Goal: Task Accomplishment & Management: Complete application form

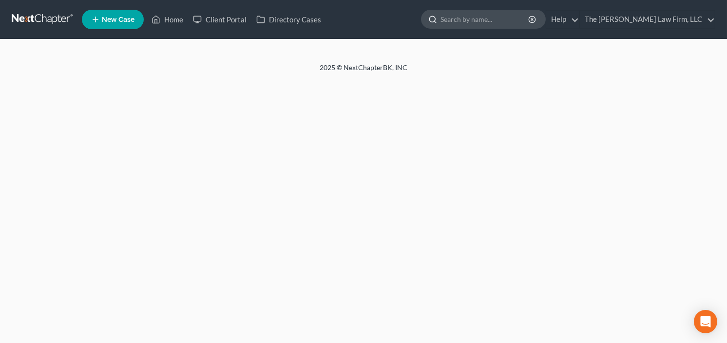
click at [488, 16] on input "search" at bounding box center [484, 19] width 89 height 18
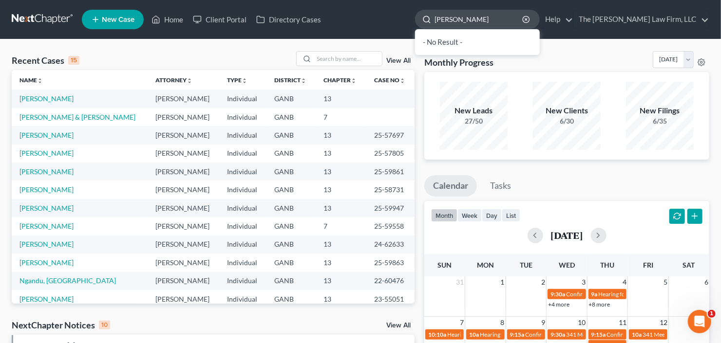
type input "[PERSON_NAME]"
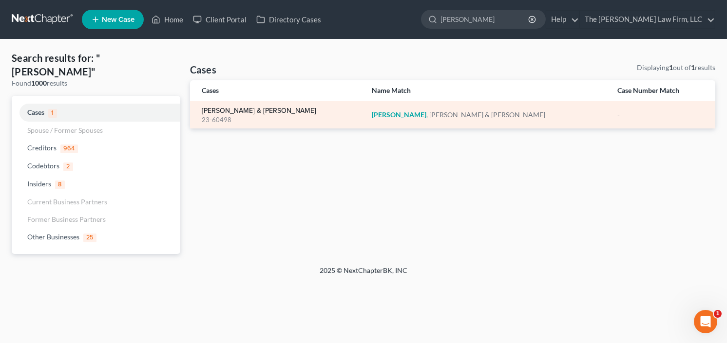
click at [224, 111] on link "[PERSON_NAME] & [PERSON_NAME]" at bounding box center [259, 111] width 114 height 7
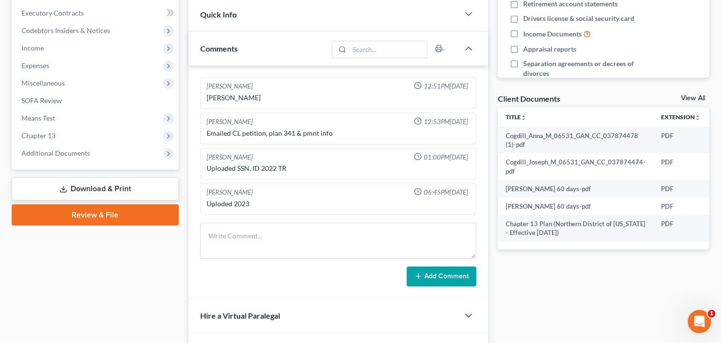
scroll to position [273, 0]
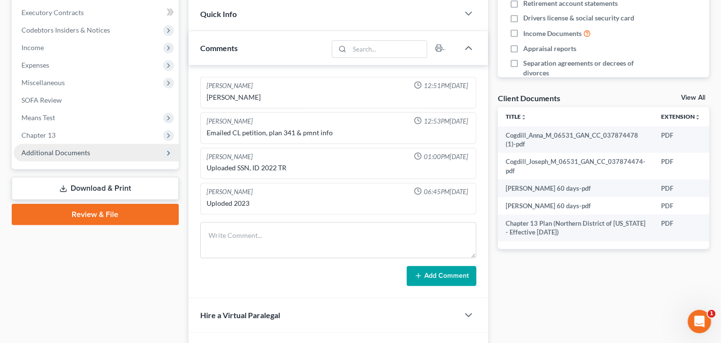
click at [65, 156] on span "Additional Documents" at bounding box center [96, 153] width 165 height 18
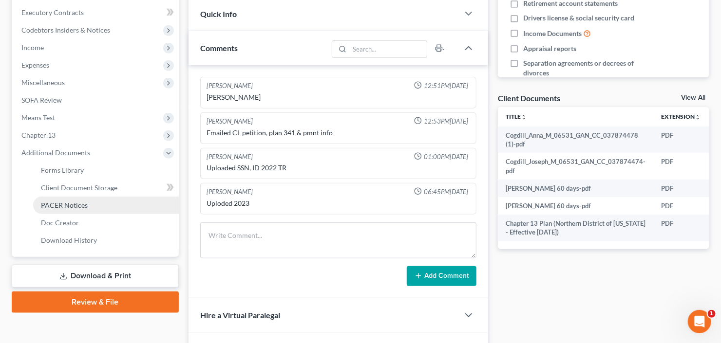
drag, startPoint x: 65, startPoint y: 207, endPoint x: 102, endPoint y: 200, distance: 38.0
click at [65, 206] on span "PACER Notices" at bounding box center [64, 205] width 47 height 8
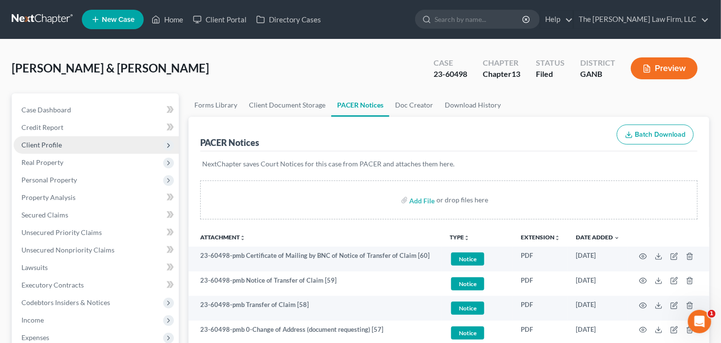
scroll to position [78, 0]
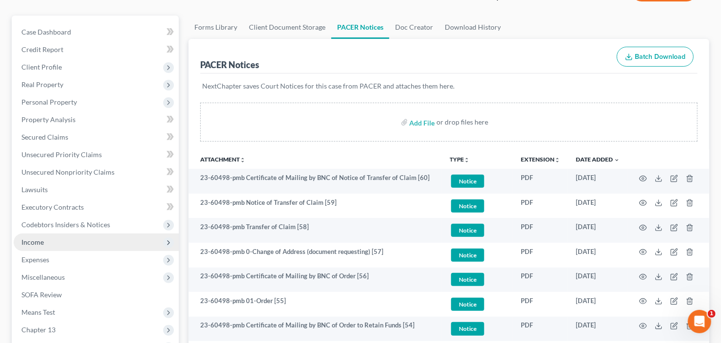
click at [42, 239] on span "Income" at bounding box center [32, 242] width 22 height 8
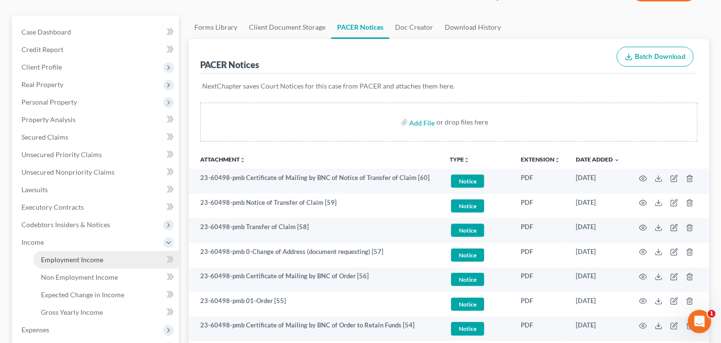
click at [70, 258] on span "Employment Income" at bounding box center [72, 260] width 62 height 8
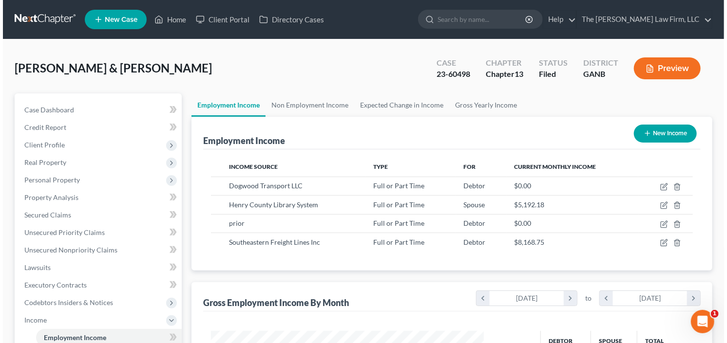
scroll to position [174, 292]
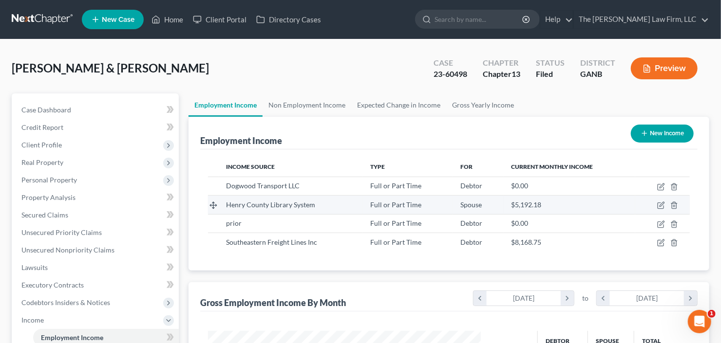
click at [656, 206] on td at bounding box center [662, 205] width 55 height 19
click at [657, 206] on td at bounding box center [662, 205] width 55 height 19
click at [659, 206] on icon "button" at bounding box center [661, 206] width 8 height 8
select select "0"
select select "10"
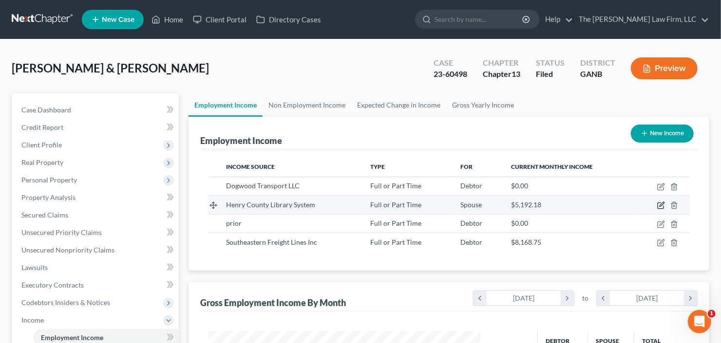
select select "2"
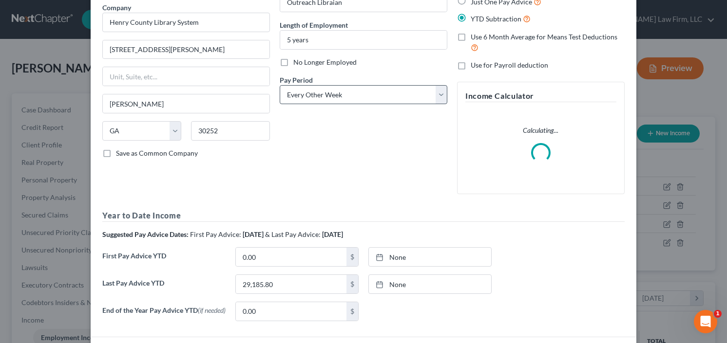
scroll to position [154, 0]
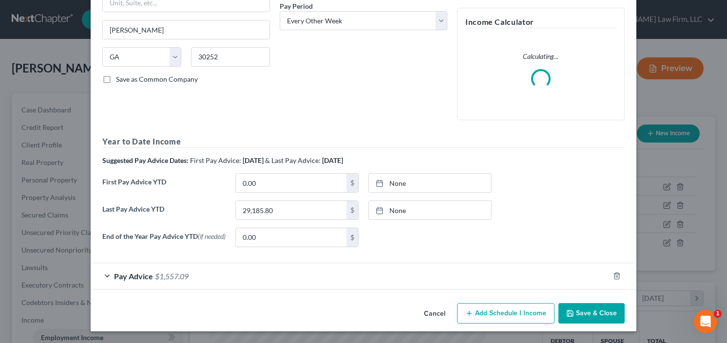
click at [147, 268] on div "Pay Advice $1,557.09" at bounding box center [350, 277] width 518 height 26
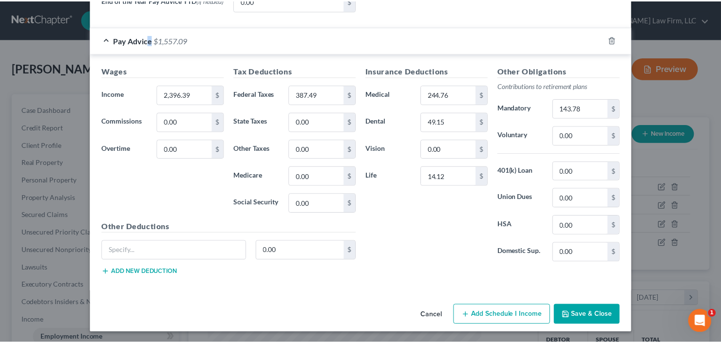
scroll to position [391, 0]
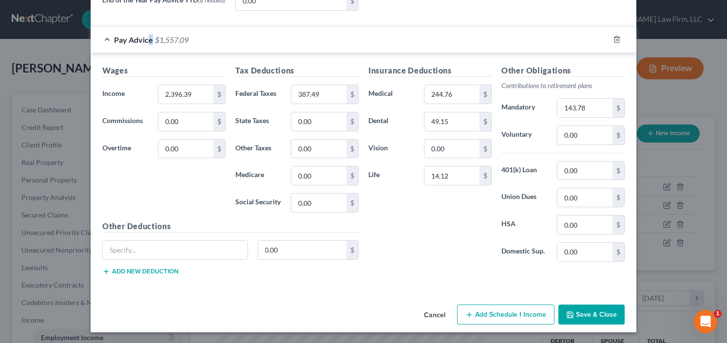
click at [588, 320] on button "Save & Close" at bounding box center [591, 315] width 66 height 20
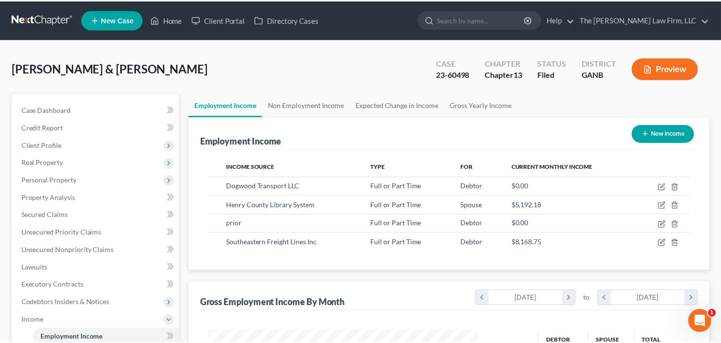
scroll to position [486956, 486837]
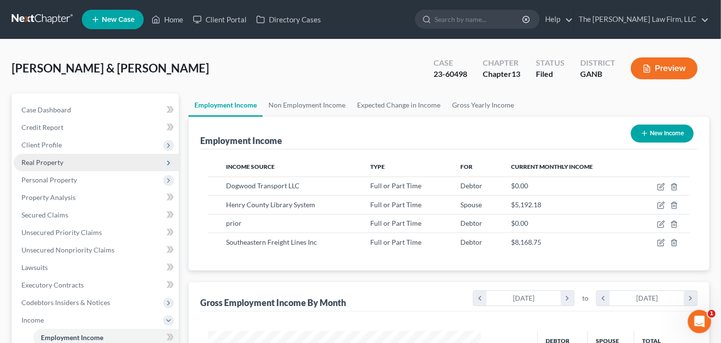
click at [34, 166] on span "Real Property" at bounding box center [96, 163] width 165 height 18
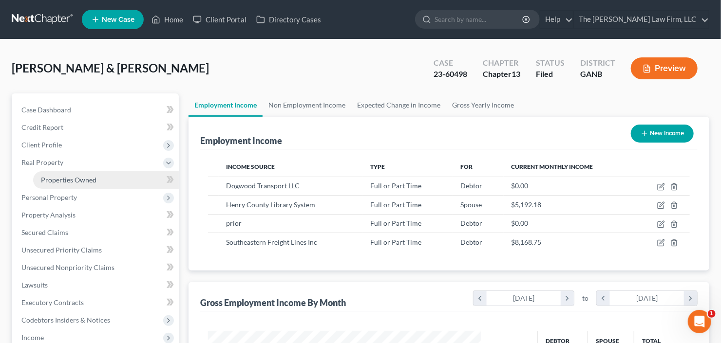
click at [67, 185] on link "Properties Owned" at bounding box center [106, 180] width 146 height 18
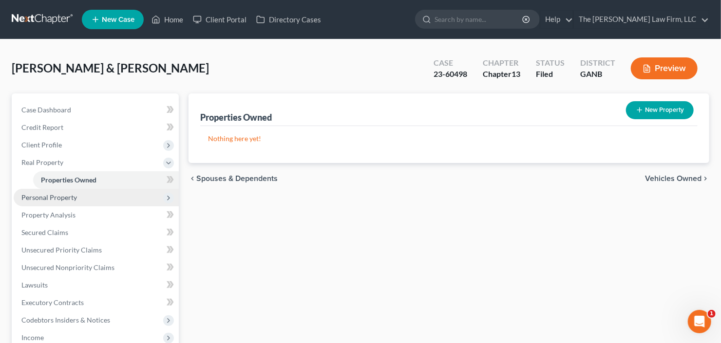
click at [55, 199] on span "Personal Property" at bounding box center [49, 197] width 56 height 8
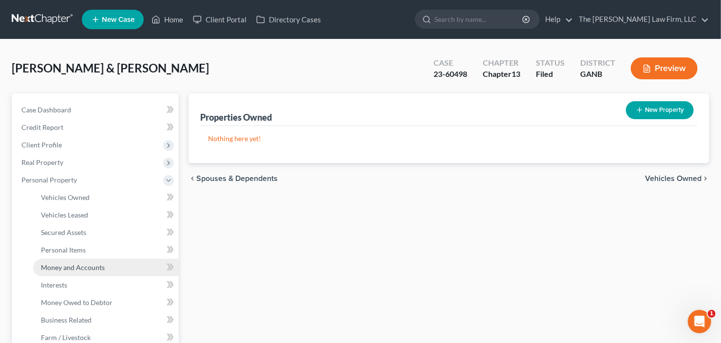
click at [76, 273] on link "Money and Accounts" at bounding box center [106, 268] width 146 height 18
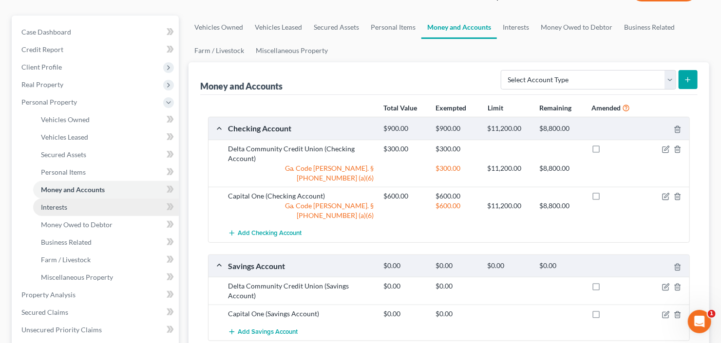
click at [39, 208] on link "Interests" at bounding box center [106, 208] width 146 height 18
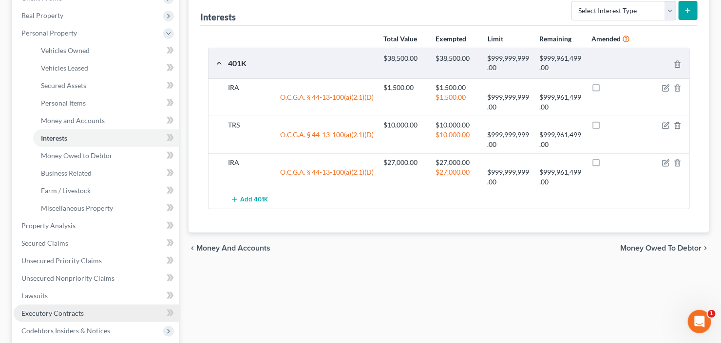
scroll to position [195, 0]
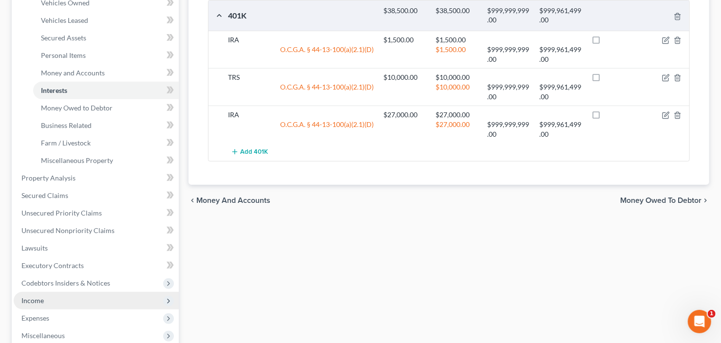
click at [44, 305] on span "Income" at bounding box center [96, 301] width 165 height 18
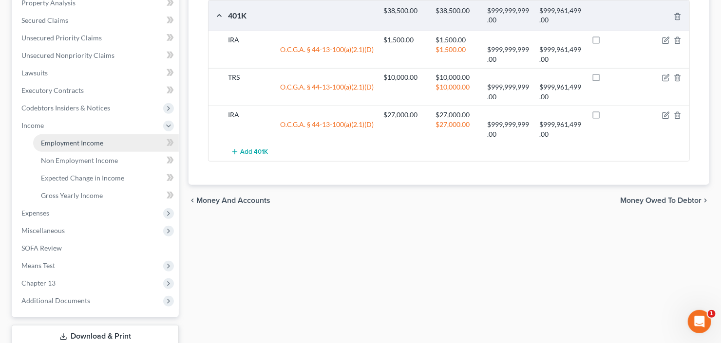
click at [86, 144] on span "Employment Income" at bounding box center [72, 143] width 62 height 8
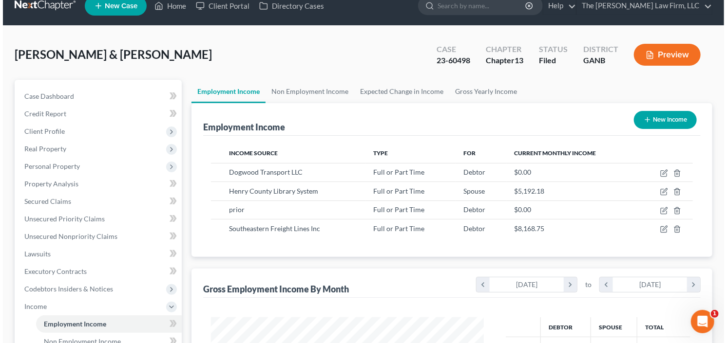
scroll to position [39, 0]
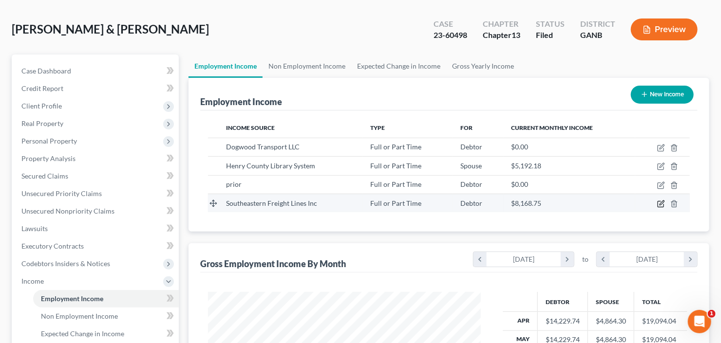
click at [662, 204] on icon "button" at bounding box center [661, 204] width 8 height 8
select select "0"
select select "42"
select select "0"
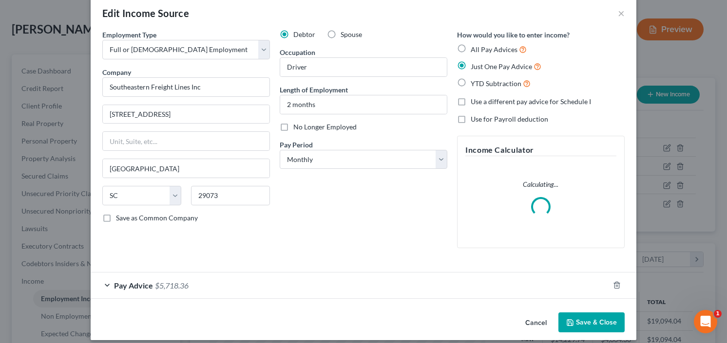
scroll to position [23, 0]
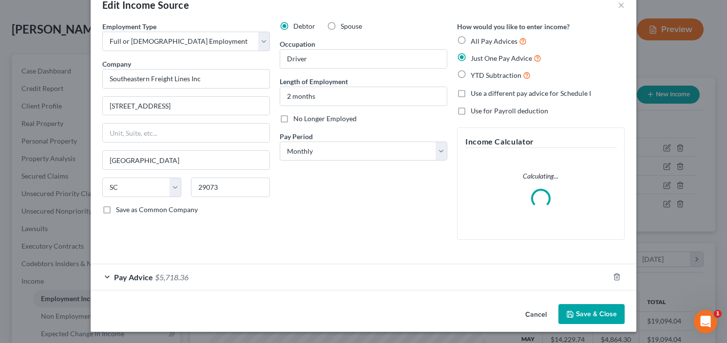
click at [150, 280] on div "Pay Advice $5,718.36" at bounding box center [350, 278] width 518 height 26
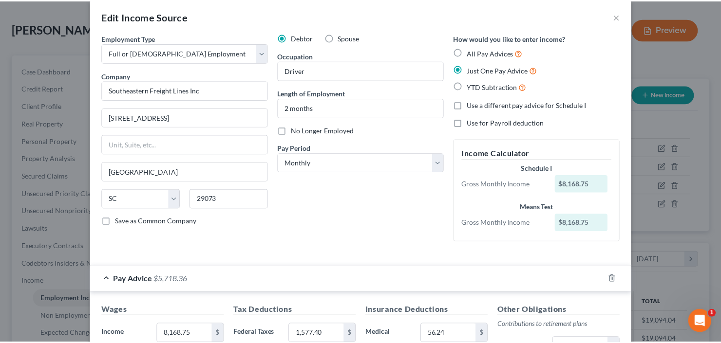
scroll to position [0, 0]
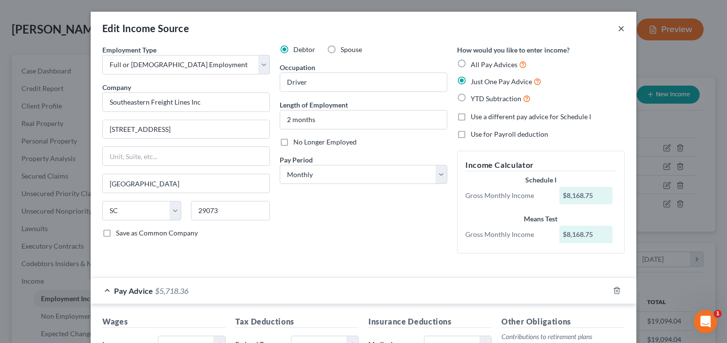
click at [619, 27] on button "×" at bounding box center [621, 28] width 7 height 12
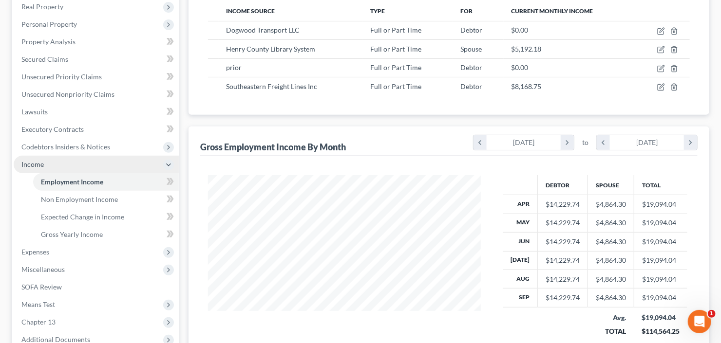
scroll to position [261, 0]
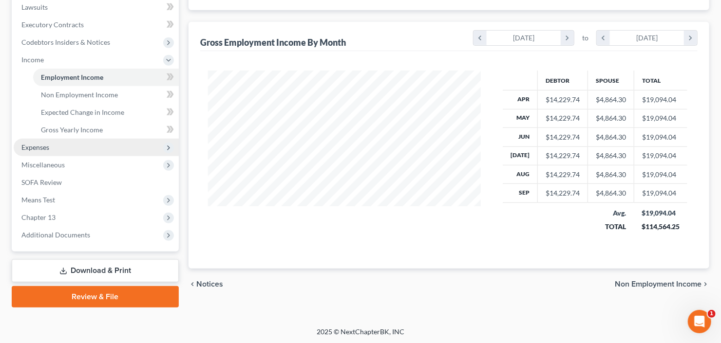
click at [45, 144] on span "Expenses" at bounding box center [35, 147] width 28 height 8
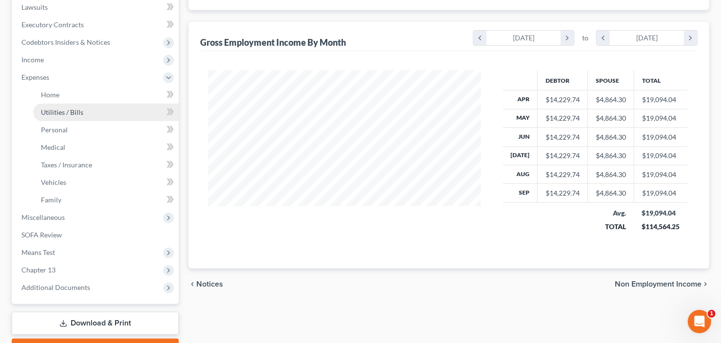
click at [66, 108] on span "Utilities / Bills" at bounding box center [62, 112] width 42 height 8
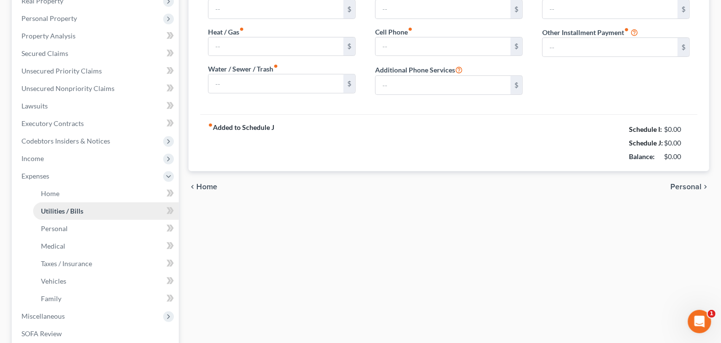
type input "450.00"
type input "0.00"
type input "100.00"
type input "450.00"
type input "0.00"
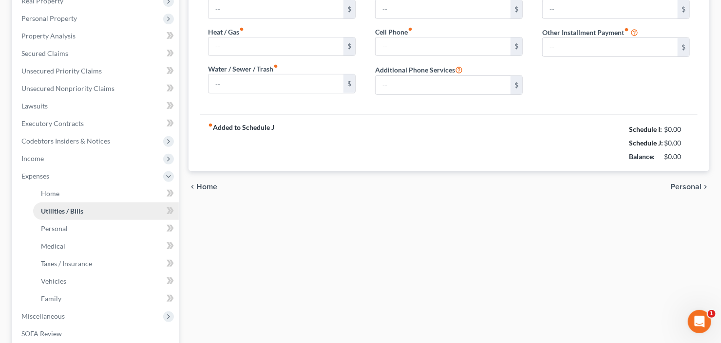
type input "0.00"
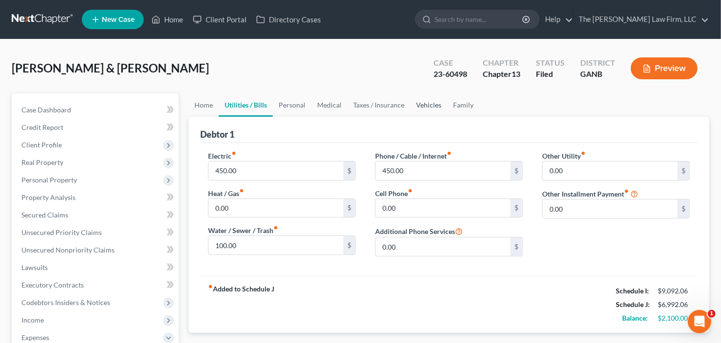
click at [426, 100] on link "Vehicles" at bounding box center [428, 105] width 37 height 23
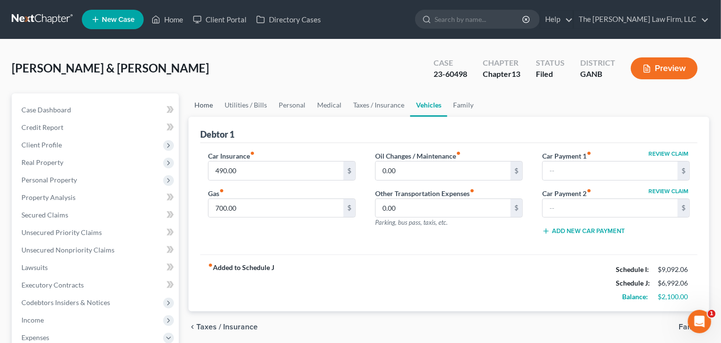
click at [204, 105] on link "Home" at bounding box center [204, 105] width 30 height 23
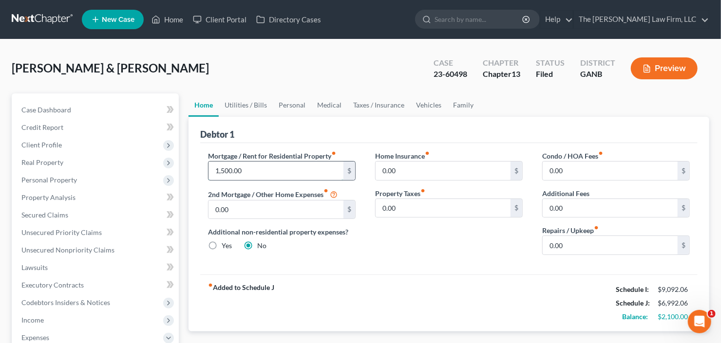
click at [263, 170] on input "1,500.00" at bounding box center [275, 171] width 135 height 19
type input "1,900"
click at [434, 109] on link "Vehicles" at bounding box center [428, 105] width 37 height 23
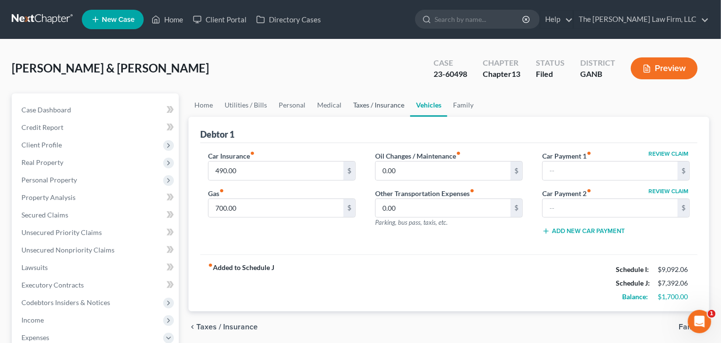
click at [375, 102] on link "Taxes / Insurance" at bounding box center [378, 105] width 63 height 23
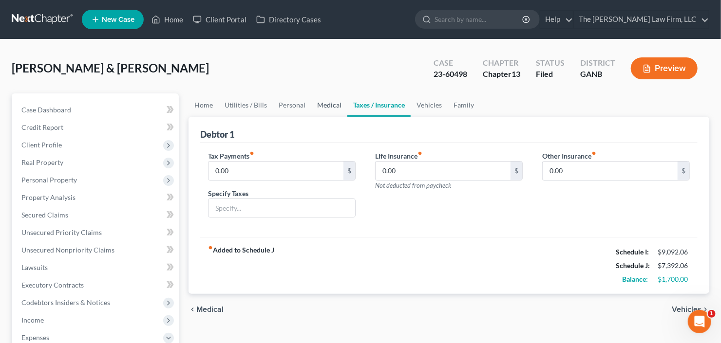
click at [333, 104] on link "Medical" at bounding box center [329, 105] width 36 height 23
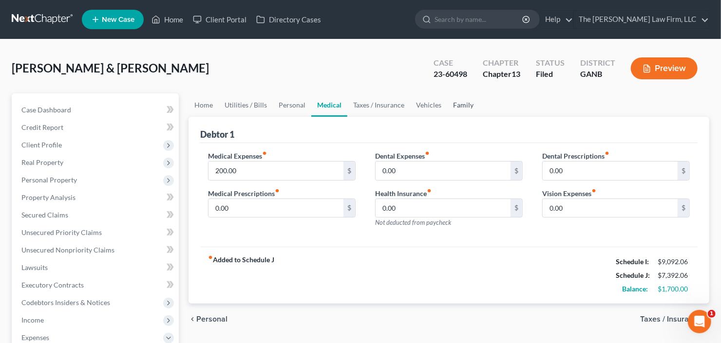
click at [455, 103] on link "Family" at bounding box center [463, 105] width 32 height 23
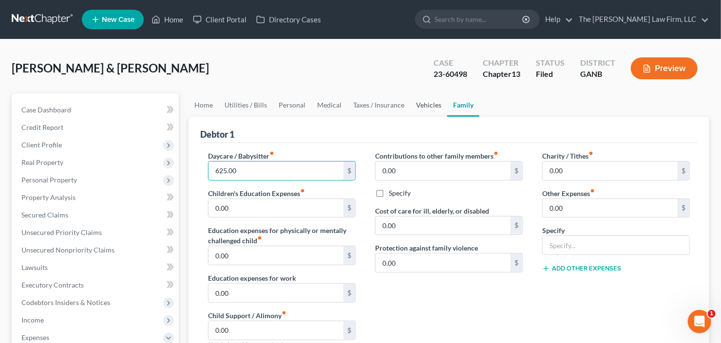
type input "625.00"
click at [415, 107] on link "Vehicles" at bounding box center [428, 105] width 37 height 23
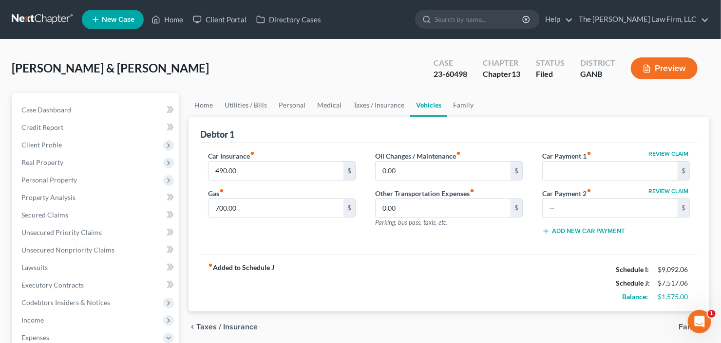
scroll to position [39, 0]
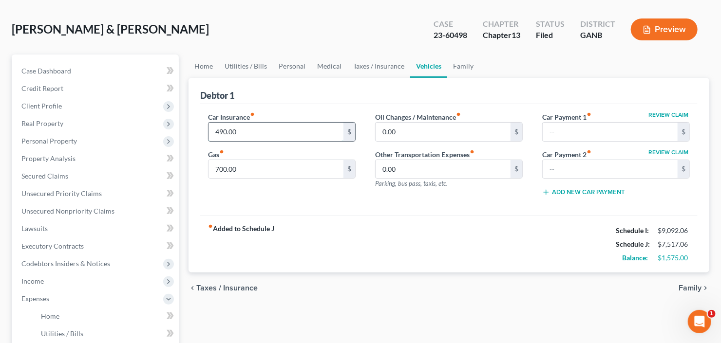
click at [258, 132] on input "490.00" at bounding box center [275, 132] width 135 height 19
type input "400.00"
click at [248, 70] on link "Utilities / Bills" at bounding box center [246, 66] width 54 height 23
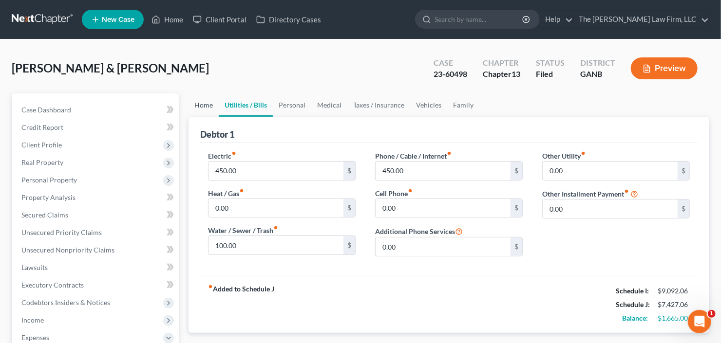
click at [205, 113] on link "Home" at bounding box center [204, 105] width 30 height 23
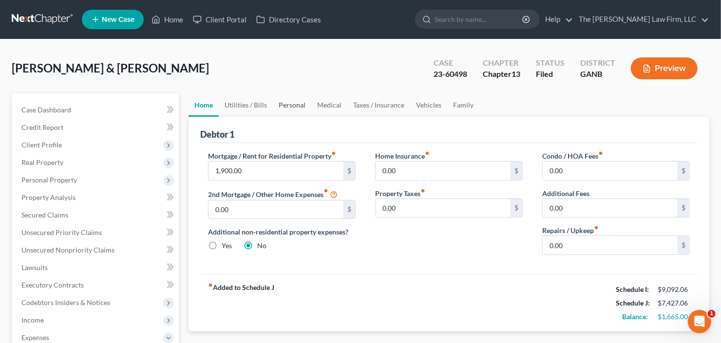
click at [283, 108] on link "Personal" at bounding box center [292, 105] width 38 height 23
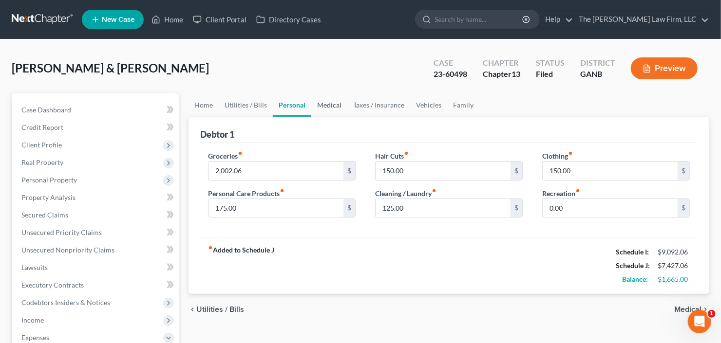
click at [337, 106] on link "Medical" at bounding box center [329, 105] width 36 height 23
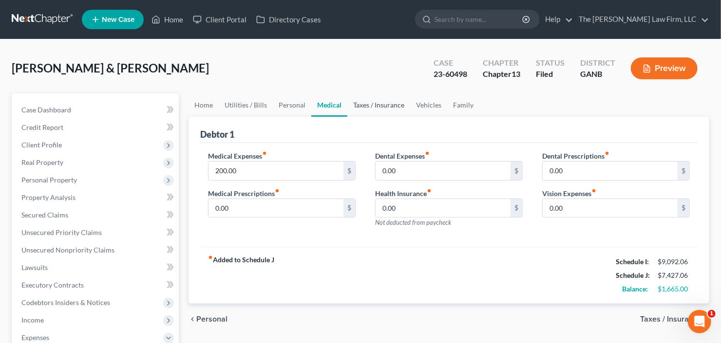
click at [395, 105] on link "Taxes / Insurance" at bounding box center [378, 105] width 63 height 23
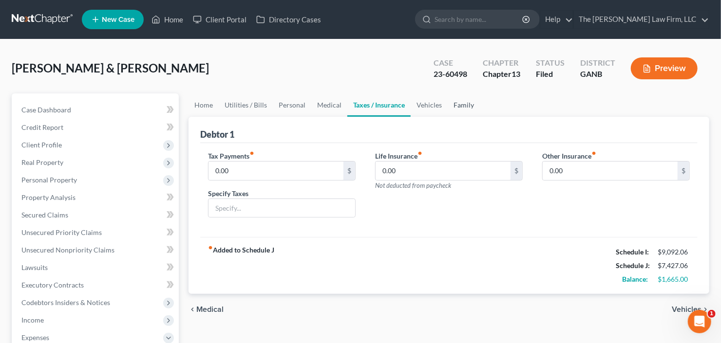
click at [459, 106] on link "Family" at bounding box center [464, 105] width 32 height 23
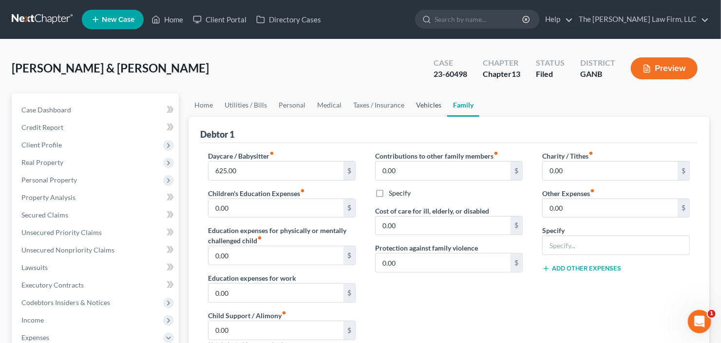
click at [425, 105] on link "Vehicles" at bounding box center [428, 105] width 37 height 23
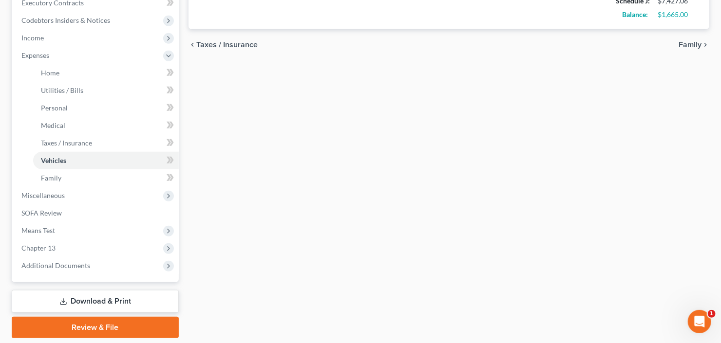
scroll to position [312, 0]
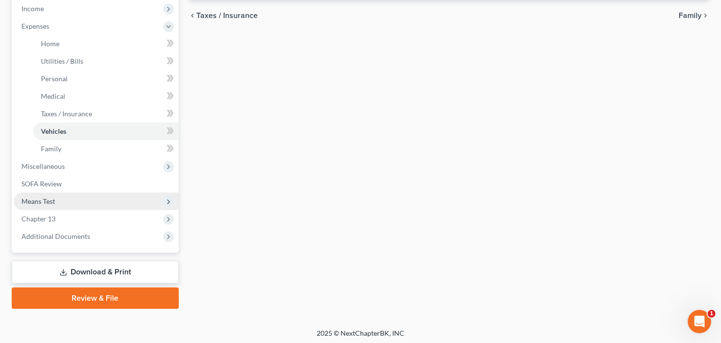
click at [66, 206] on span "Means Test" at bounding box center [96, 202] width 165 height 18
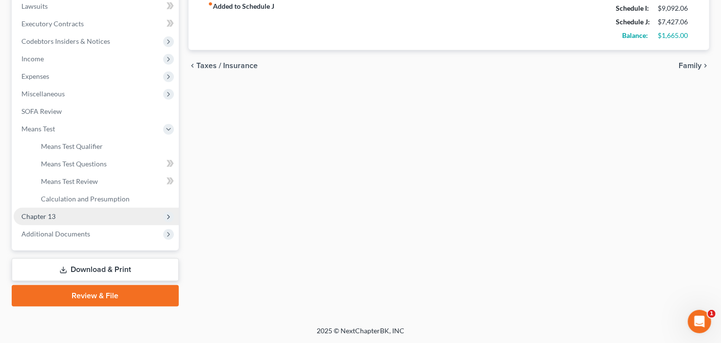
scroll to position [261, 0]
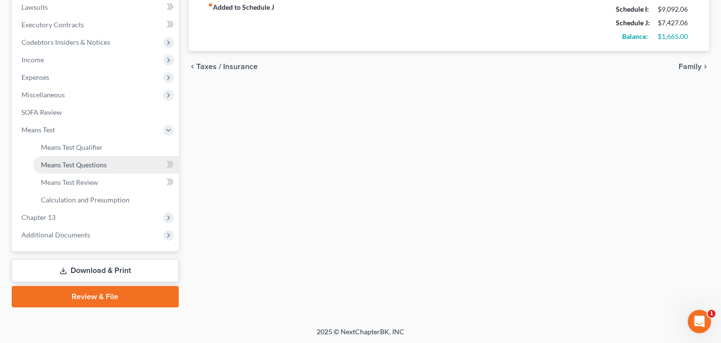
click at [76, 168] on link "Means Test Questions" at bounding box center [106, 165] width 146 height 18
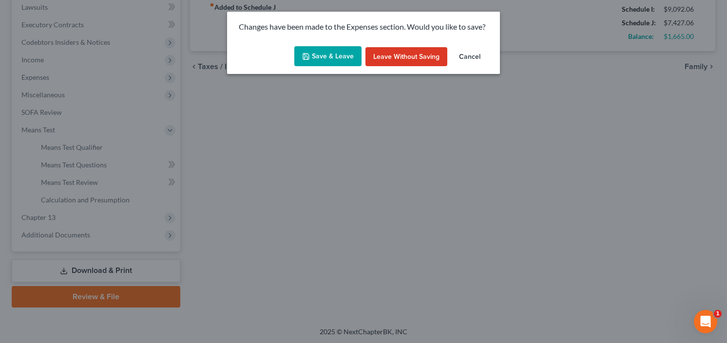
click at [327, 49] on button "Save & Leave" at bounding box center [327, 56] width 67 height 20
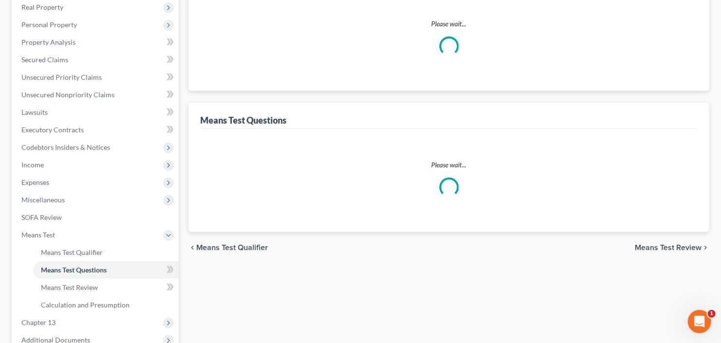
select select "1"
select select "60"
select select "1"
select select "60"
select select "2"
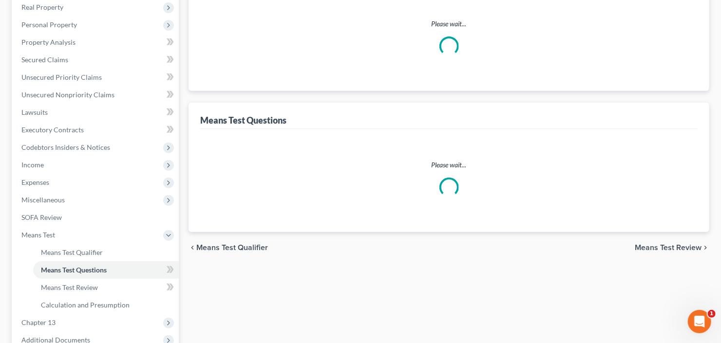
select select "5"
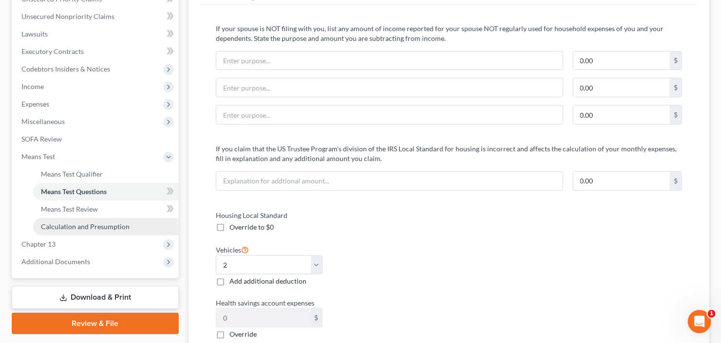
click at [84, 225] on span "Calculation and Presumption" at bounding box center [85, 227] width 89 height 8
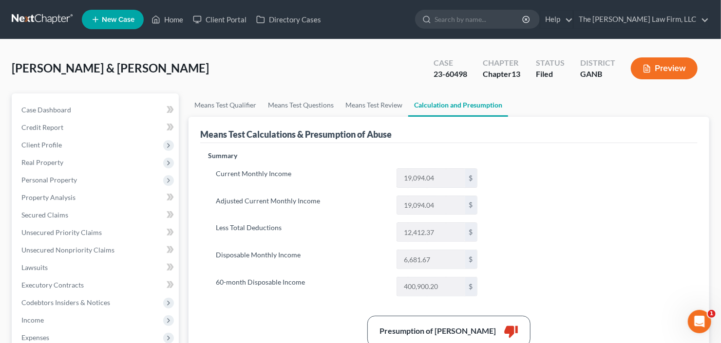
scroll to position [78, 0]
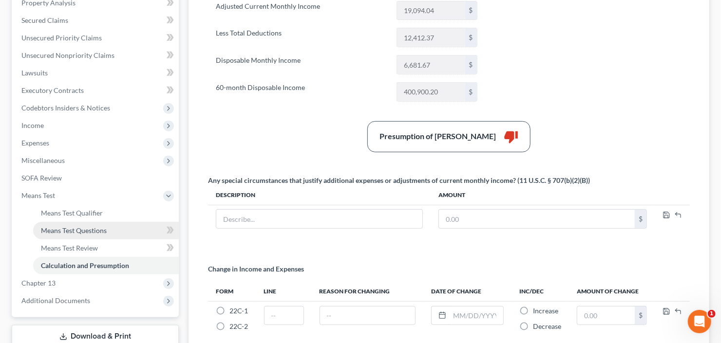
click at [46, 236] on link "Means Test Questions" at bounding box center [106, 231] width 146 height 18
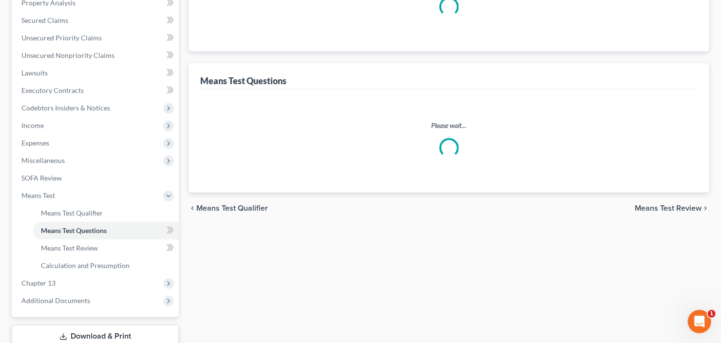
scroll to position [13, 0]
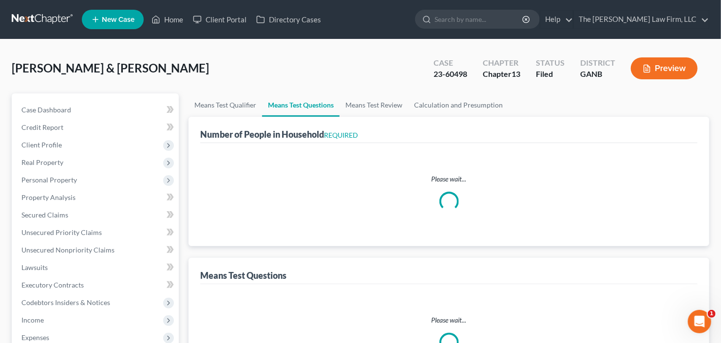
select select "1"
select select "60"
select select "1"
select select "60"
select select "5"
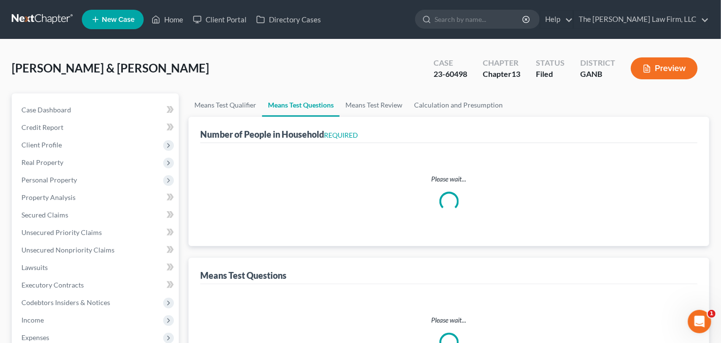
select select "2"
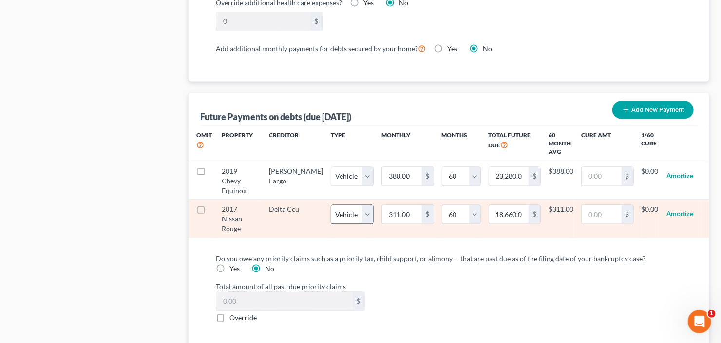
scroll to position [974, 0]
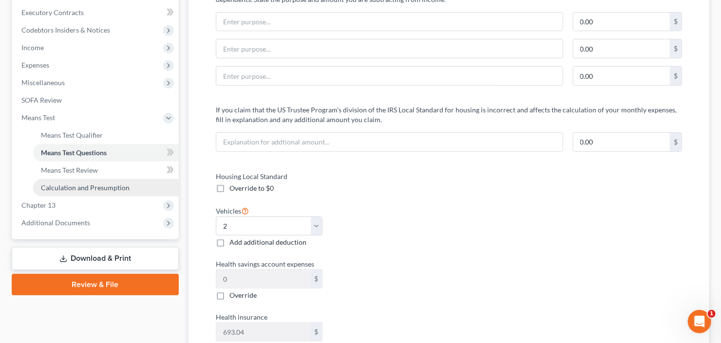
click at [75, 188] on span "Calculation and Presumption" at bounding box center [85, 188] width 89 height 8
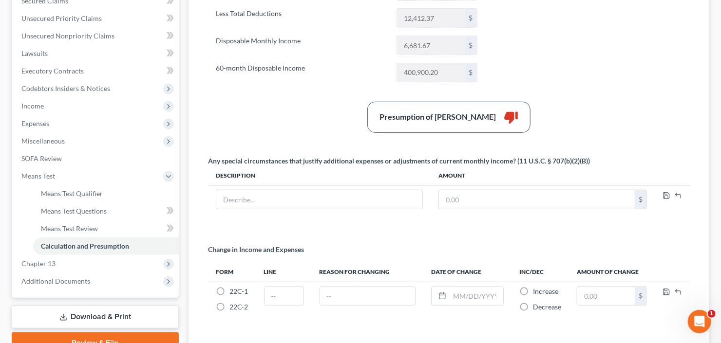
scroll to position [284, 0]
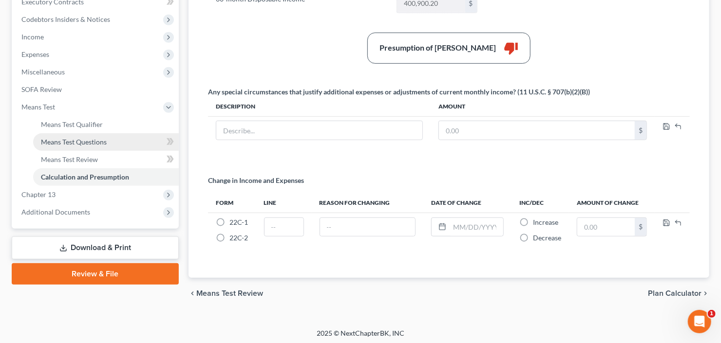
click at [74, 145] on link "Means Test Questions" at bounding box center [106, 142] width 146 height 18
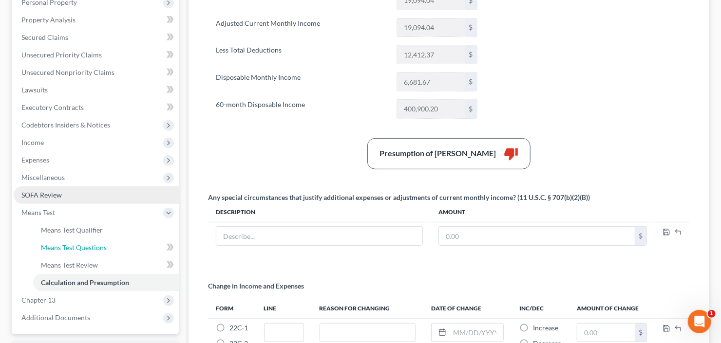
select select "5"
select select "2"
select select "1"
select select "60"
select select "1"
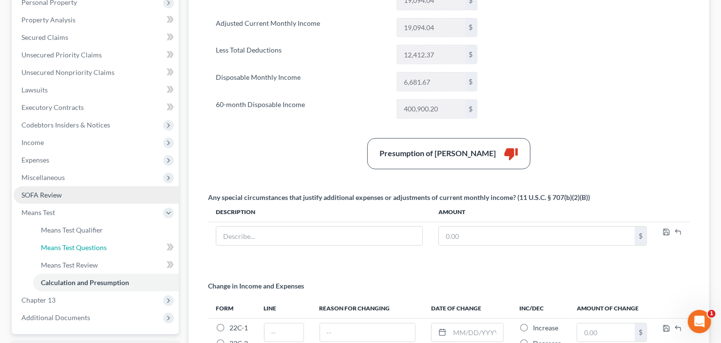
select select "60"
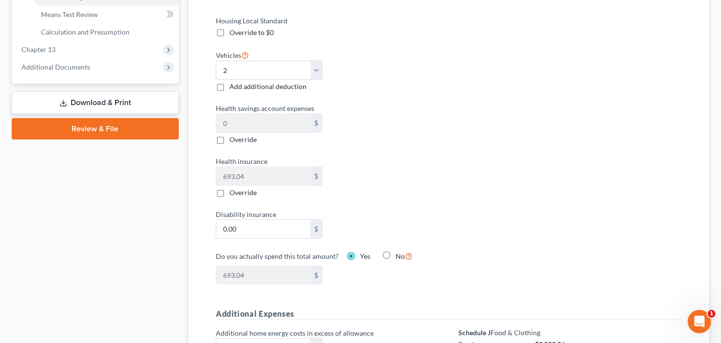
scroll to position [195, 0]
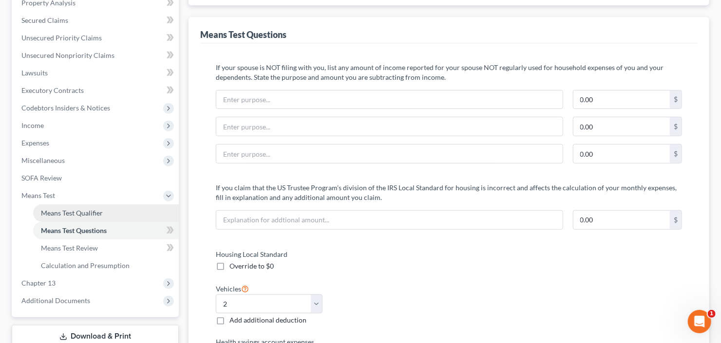
click at [64, 210] on span "Means Test Qualifier" at bounding box center [72, 213] width 62 height 8
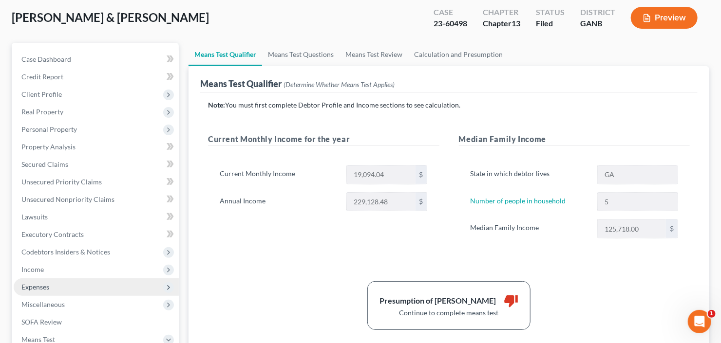
scroll to position [78, 0]
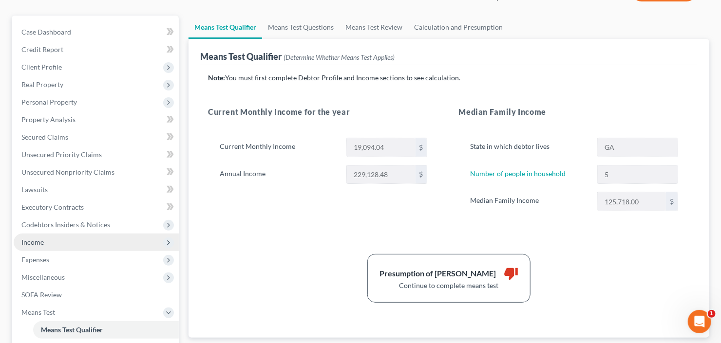
click at [52, 236] on span "Income" at bounding box center [96, 243] width 165 height 18
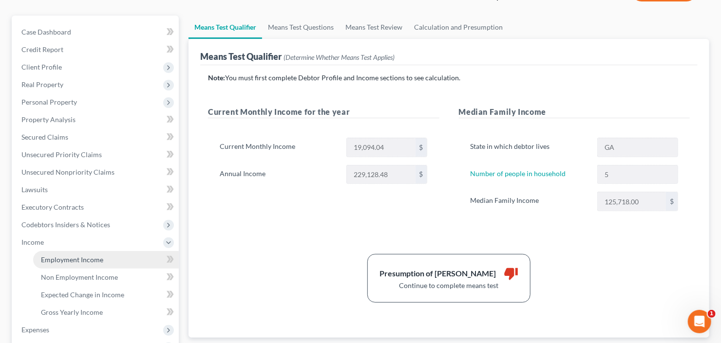
click at [69, 256] on span "Employment Income" at bounding box center [72, 260] width 62 height 8
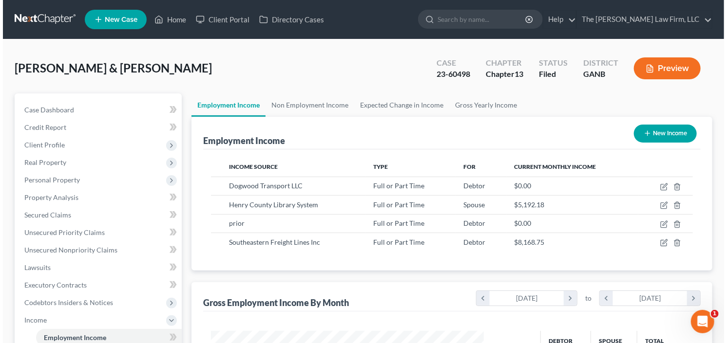
scroll to position [174, 292]
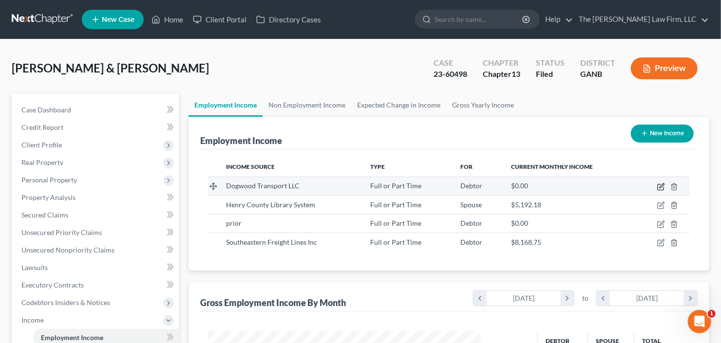
click at [659, 185] on icon "button" at bounding box center [661, 187] width 8 height 8
select select "0"
select select "10"
select select "3"
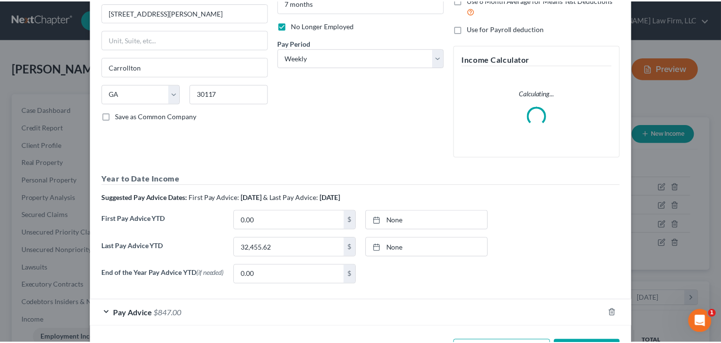
scroll to position [0, 0]
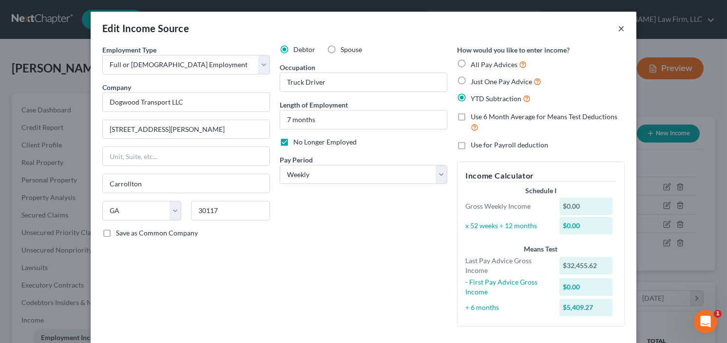
click at [618, 30] on button "×" at bounding box center [621, 28] width 7 height 12
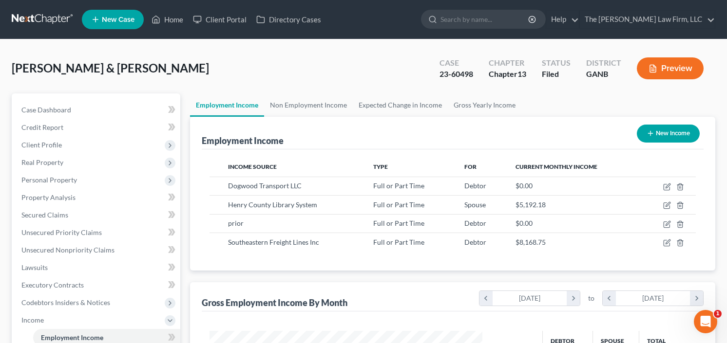
scroll to position [486956, 486837]
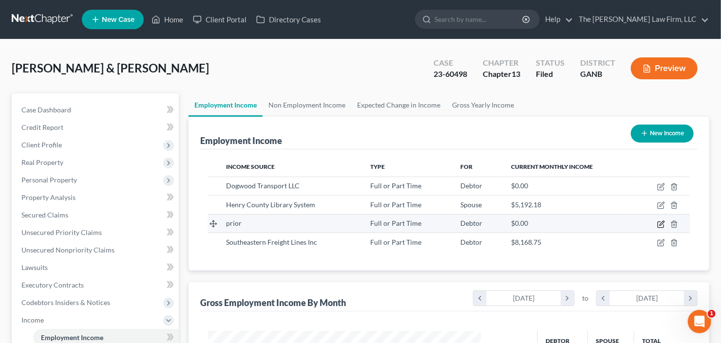
click at [665, 221] on icon "button" at bounding box center [661, 225] width 8 height 8
select select "0"
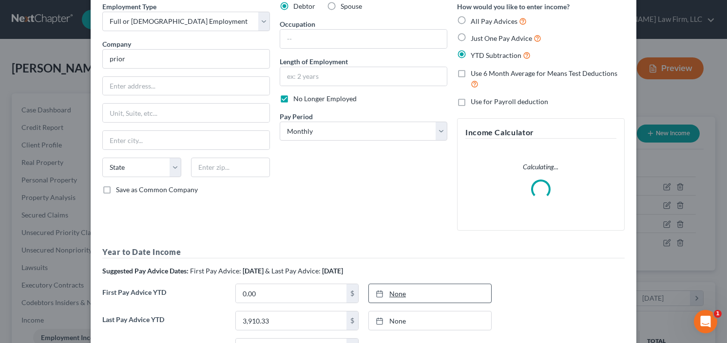
scroll to position [117, 0]
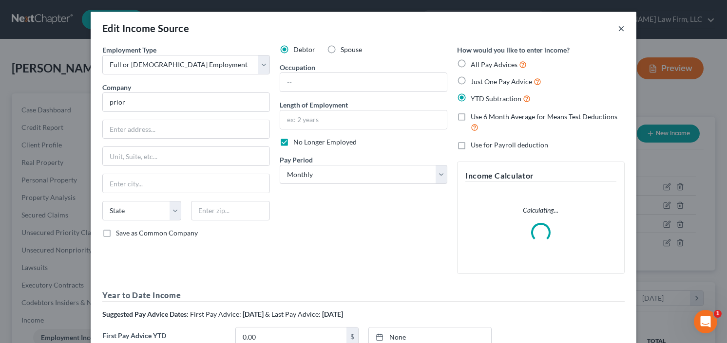
click at [618, 31] on button "×" at bounding box center [621, 28] width 7 height 12
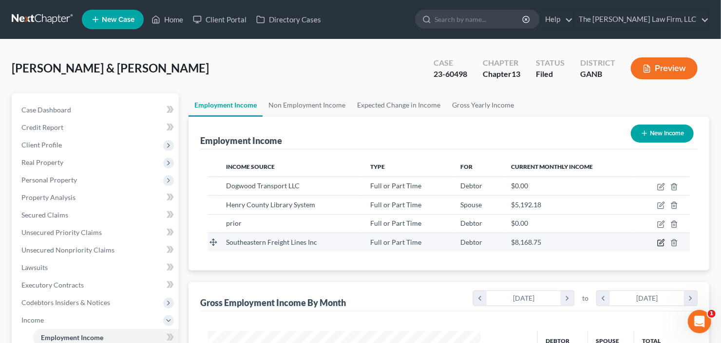
click at [661, 241] on icon "button" at bounding box center [662, 242] width 4 height 4
select select "0"
select select "42"
select select "0"
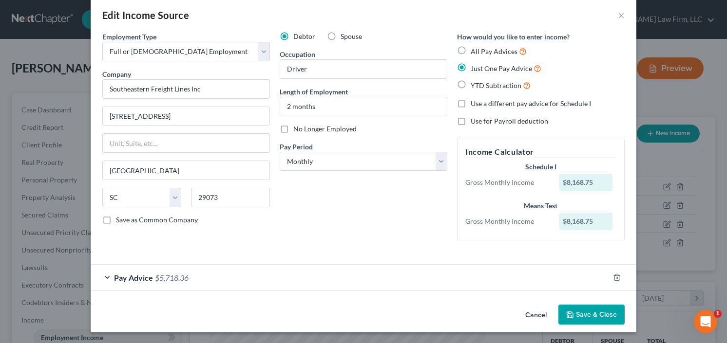
click at [580, 321] on button "Save & Close" at bounding box center [591, 315] width 66 height 20
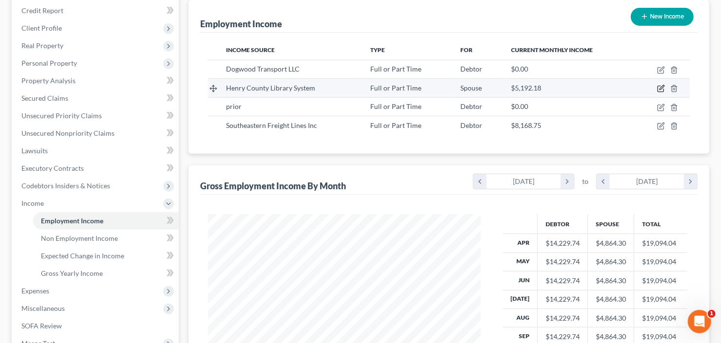
click at [656, 86] on td at bounding box center [662, 88] width 55 height 19
click at [662, 87] on icon "button" at bounding box center [661, 89] width 8 height 8
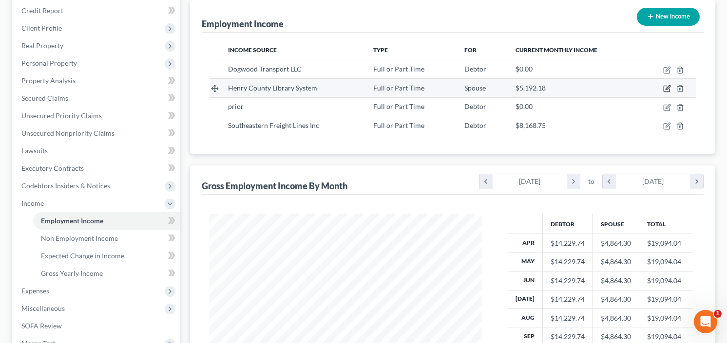
select select "0"
select select "10"
select select "2"
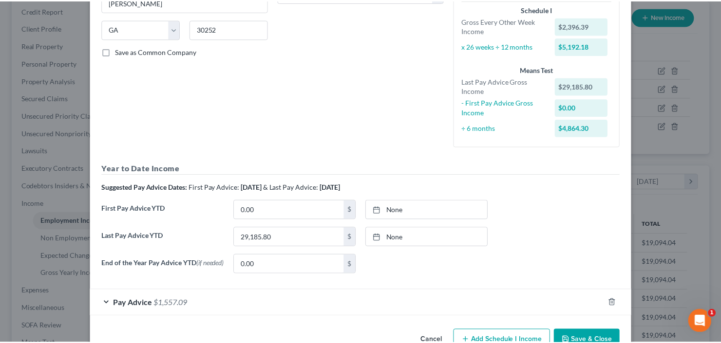
scroll to position [209, 0]
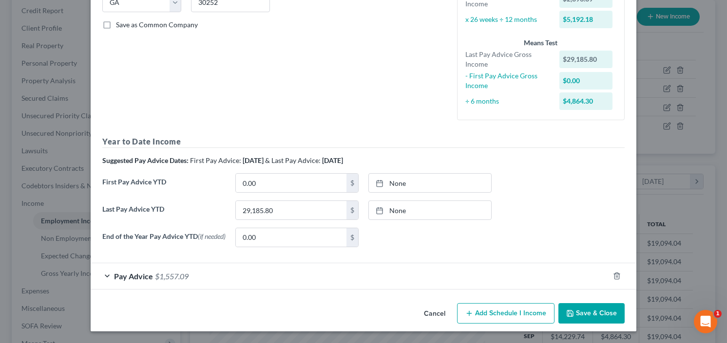
click at [590, 310] on button "Save & Close" at bounding box center [591, 313] width 66 height 20
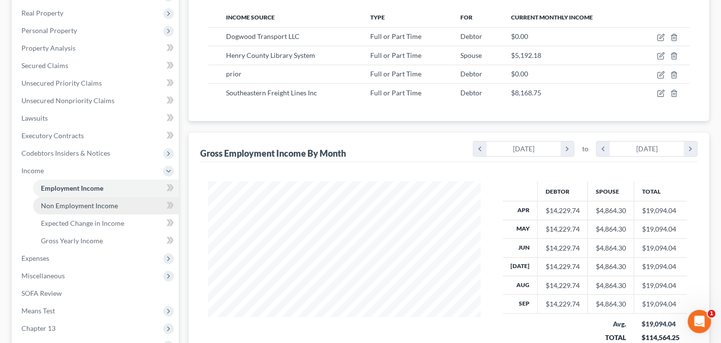
scroll to position [195, 0]
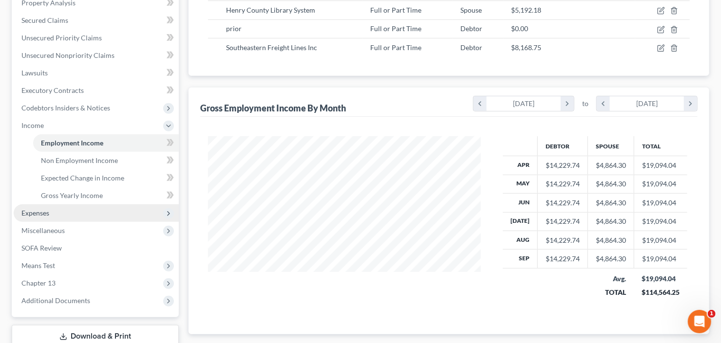
click at [47, 210] on span "Expenses" at bounding box center [35, 213] width 28 height 8
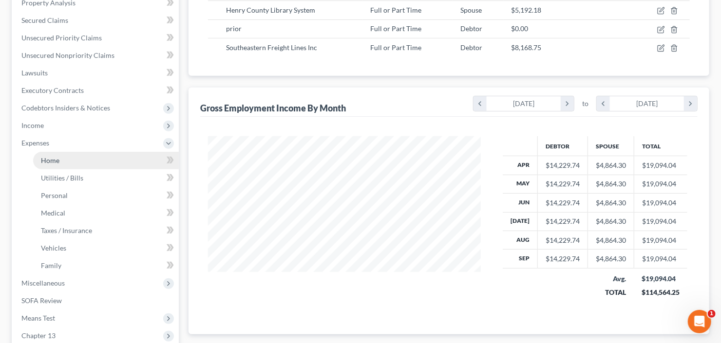
click at [52, 163] on span "Home" at bounding box center [50, 160] width 19 height 8
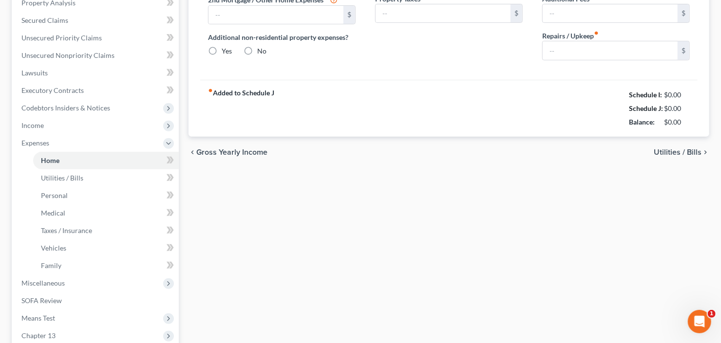
scroll to position [78, 0]
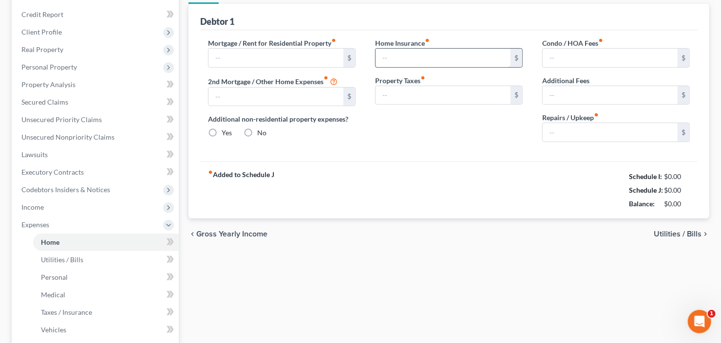
type input "1,900.00"
type input "0.00"
radio input "true"
type input "0.00"
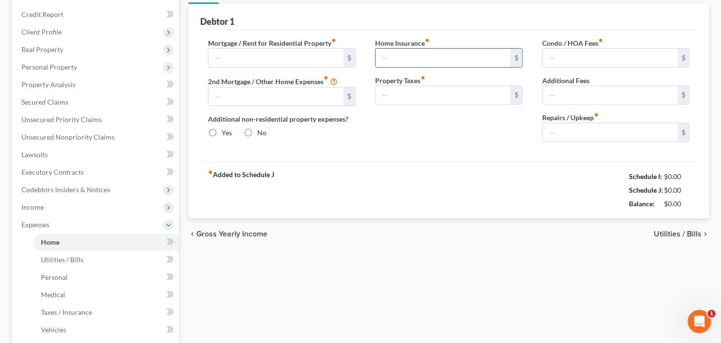
type input "0.00"
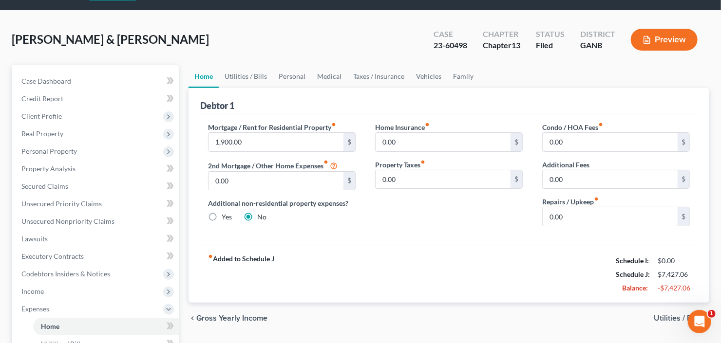
scroll to position [78, 0]
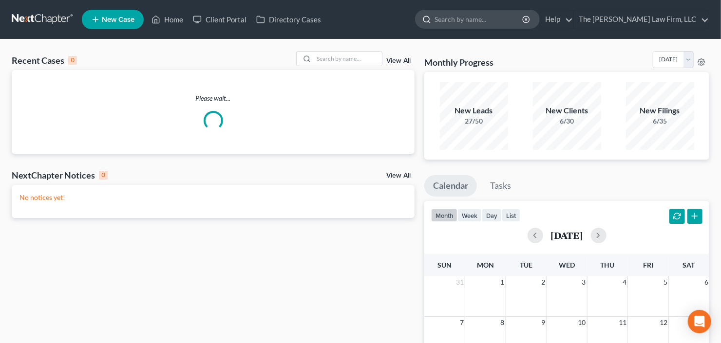
click at [522, 14] on input "search" at bounding box center [479, 19] width 89 height 18
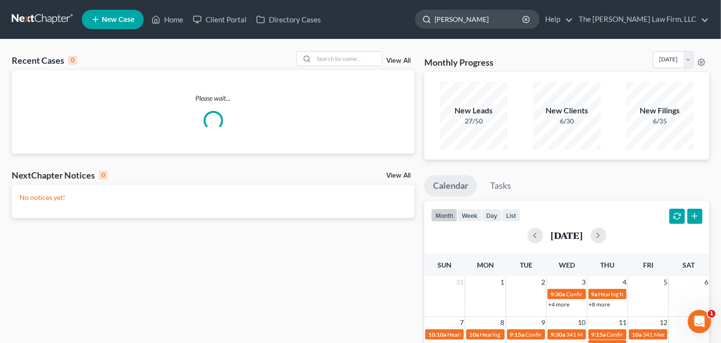
type input "townson"
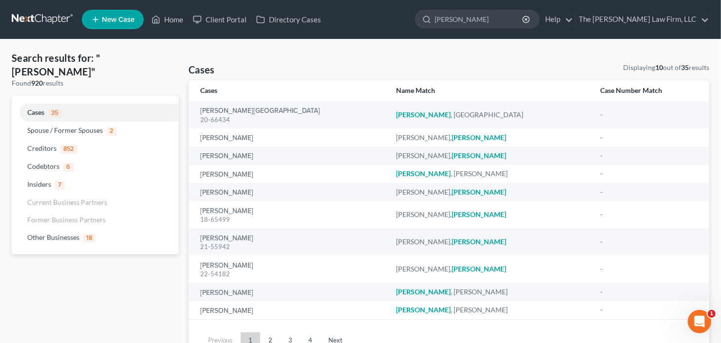
click at [489, 30] on ul "New Case Home Client Portal Directory Cases townson - No Result - Other Busines…" at bounding box center [395, 19] width 627 height 25
click at [498, 23] on input "townson" at bounding box center [479, 19] width 89 height 18
drag, startPoint x: 501, startPoint y: 21, endPoint x: 405, endPoint y: 41, distance: 97.5
click at [411, 40] on div "Home New Case Client Portal Directory Cases The Craig Black Law Firm, LLC cb@cr…" at bounding box center [360, 195] width 721 height 390
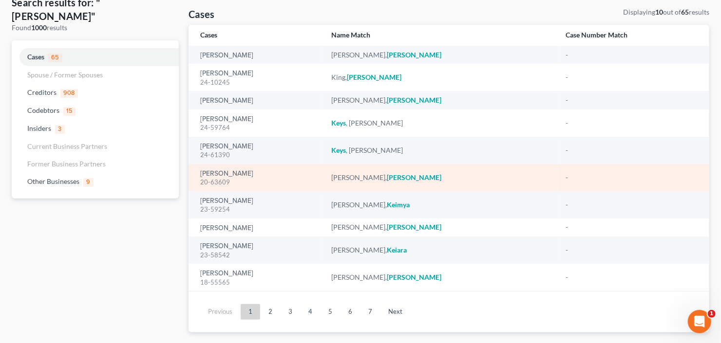
scroll to position [74, 0]
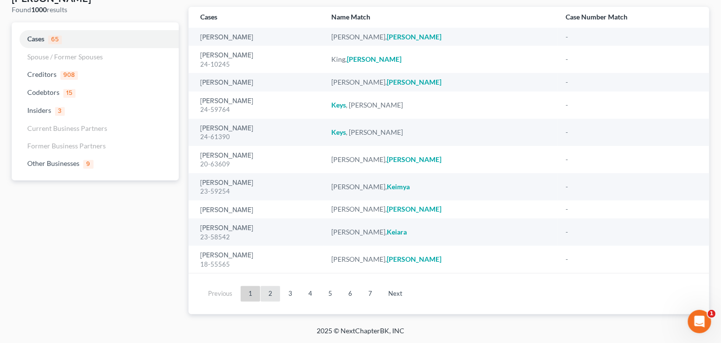
click at [273, 294] on link "2" at bounding box center [270, 294] width 19 height 16
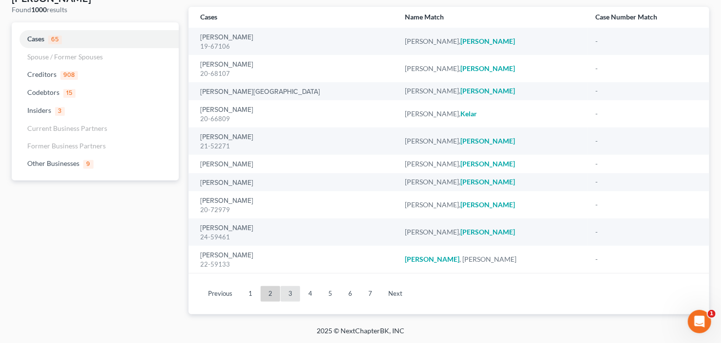
click at [291, 295] on link "3" at bounding box center [290, 294] width 19 height 16
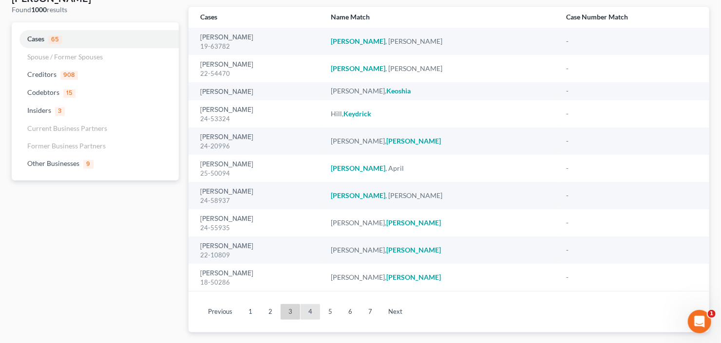
click at [305, 313] on link "4" at bounding box center [310, 312] width 19 height 16
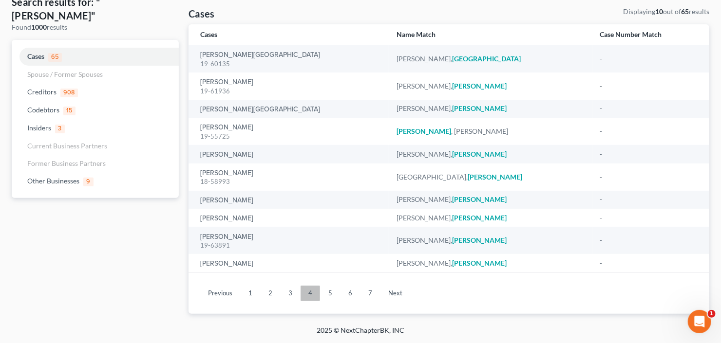
scroll to position [56, 0]
click at [327, 297] on link "5" at bounding box center [330, 294] width 19 height 16
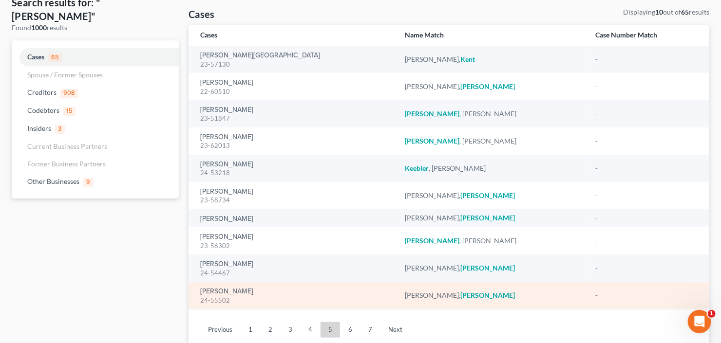
scroll to position [92, 0]
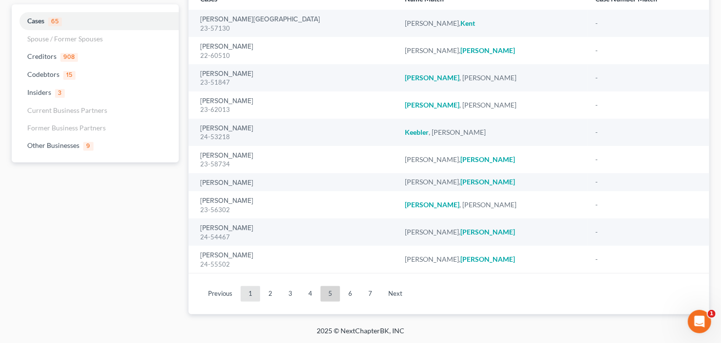
click at [249, 297] on link "1" at bounding box center [250, 294] width 19 height 16
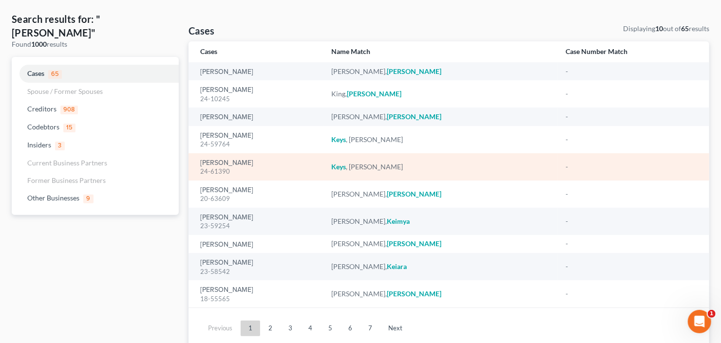
scroll to position [0, 0]
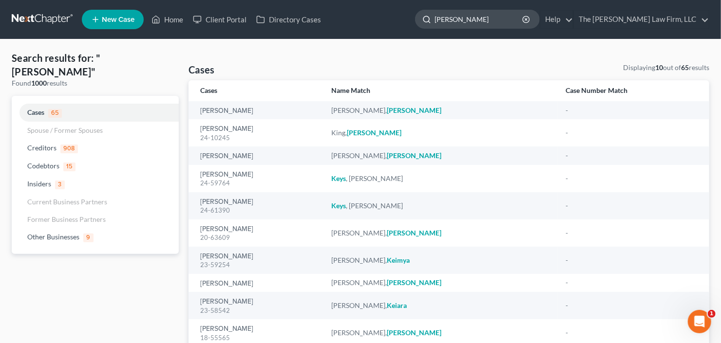
click at [496, 20] on input "keith" at bounding box center [479, 19] width 89 height 18
drag, startPoint x: 470, startPoint y: 24, endPoint x: 377, endPoint y: 41, distance: 95.1
click at [377, 40] on div "Home New Case Client Portal Directory Cases The Craig Black Law Firm, LLC cb@cr…" at bounding box center [360, 208] width 721 height 417
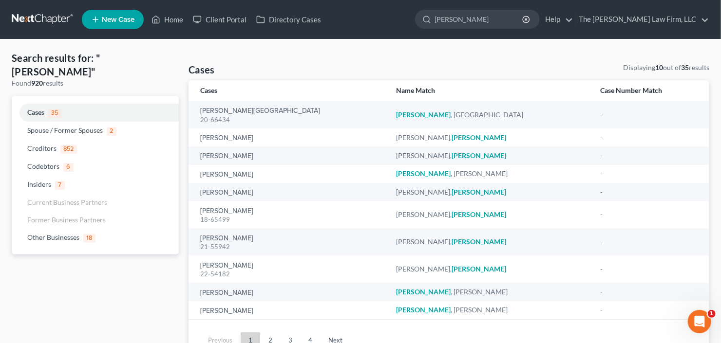
drag, startPoint x: 497, startPoint y: 19, endPoint x: 395, endPoint y: 36, distance: 103.7
click at [399, 35] on nav "Home New Case Client Portal Directory Cases The Craig Black Law Firm, LLC cb@cr…" at bounding box center [360, 19] width 721 height 39
click at [511, 20] on input "townson" at bounding box center [479, 19] width 89 height 18
drag, startPoint x: 511, startPoint y: 20, endPoint x: 370, endPoint y: 27, distance: 141.4
click at [423, 26] on ul "New Case Home Client Portal Directory Cases townson - No Result - Other Busines…" at bounding box center [395, 19] width 627 height 25
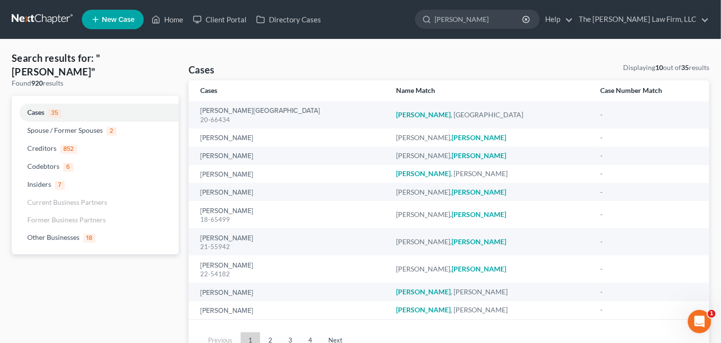
type input "lowe"
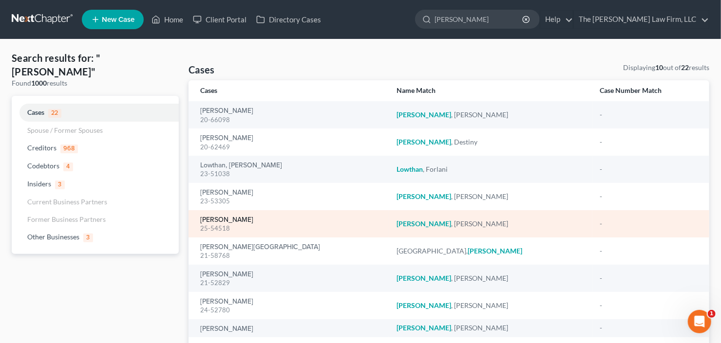
click at [215, 221] on link "Lowe, Rhona" at bounding box center [226, 220] width 53 height 7
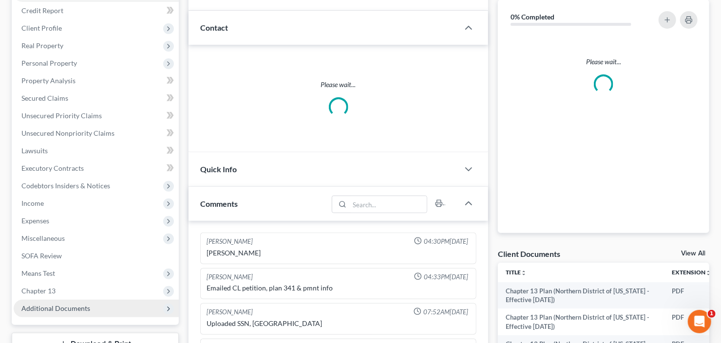
scroll to position [51, 0]
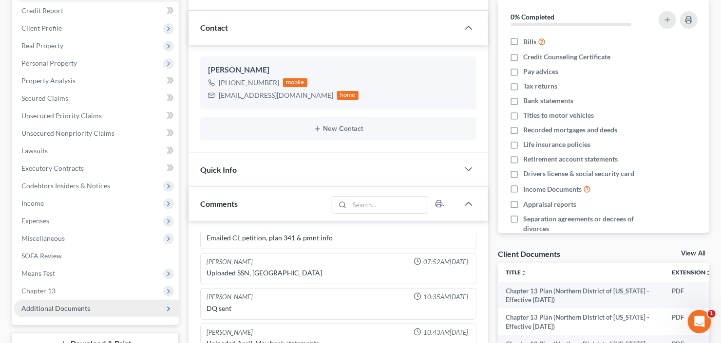
click at [48, 304] on span "Additional Documents" at bounding box center [55, 308] width 69 height 8
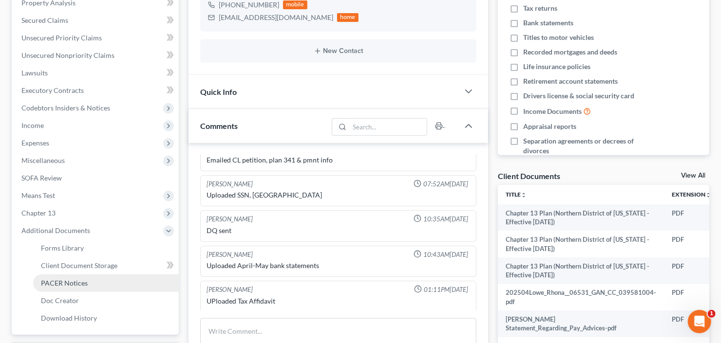
click at [66, 284] on span "PACER Notices" at bounding box center [64, 283] width 47 height 8
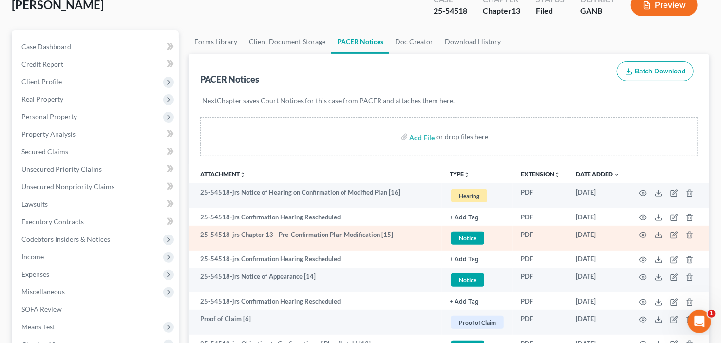
scroll to position [156, 0]
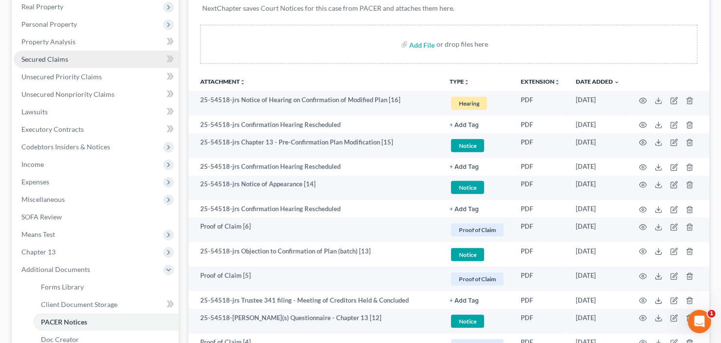
click at [82, 63] on link "Secured Claims" at bounding box center [96, 60] width 165 height 18
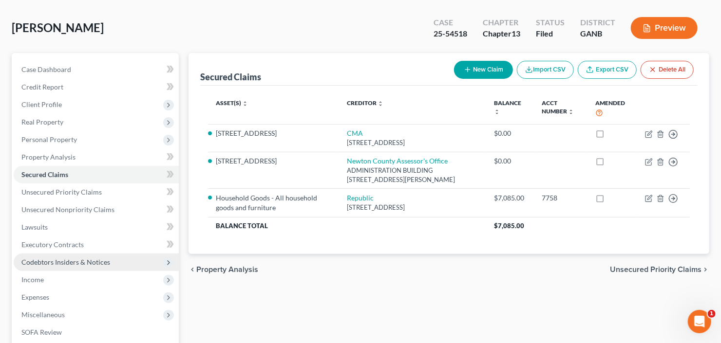
scroll to position [78, 0]
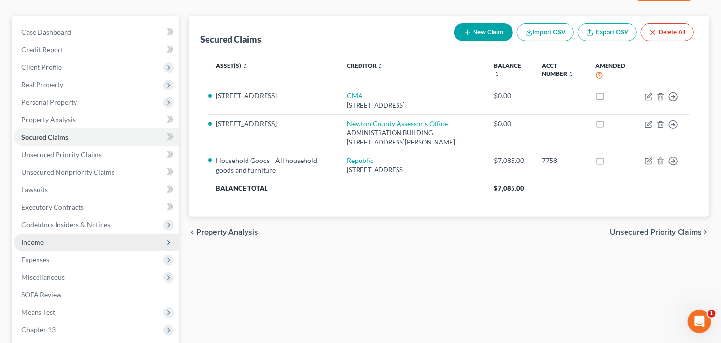
click at [48, 241] on span "Income" at bounding box center [96, 243] width 165 height 18
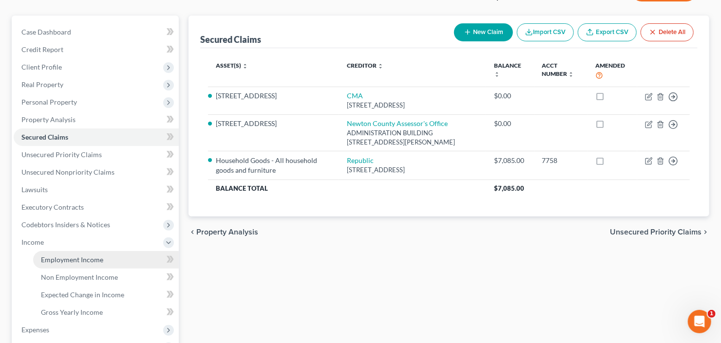
click at [54, 263] on span "Employment Income" at bounding box center [72, 260] width 62 height 8
